Goal: Answer question/provide support

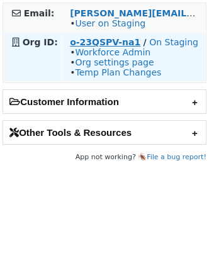
click at [93, 40] on strong "o-23QSPV-na1" at bounding box center [105, 42] width 70 height 10
